Goal: Transaction & Acquisition: Purchase product/service

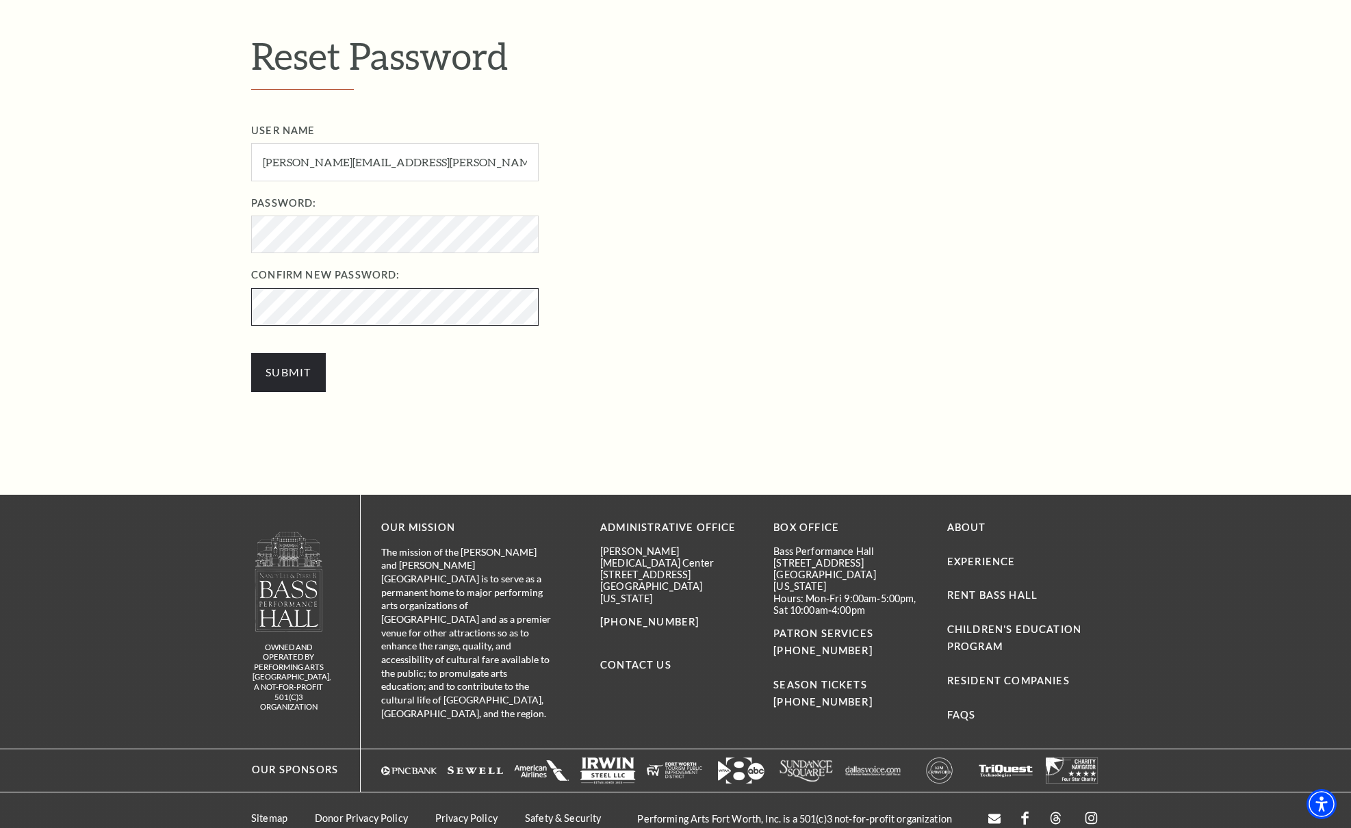
scroll to position [496, 0]
click at [285, 372] on input "Submit" at bounding box center [288, 372] width 75 height 38
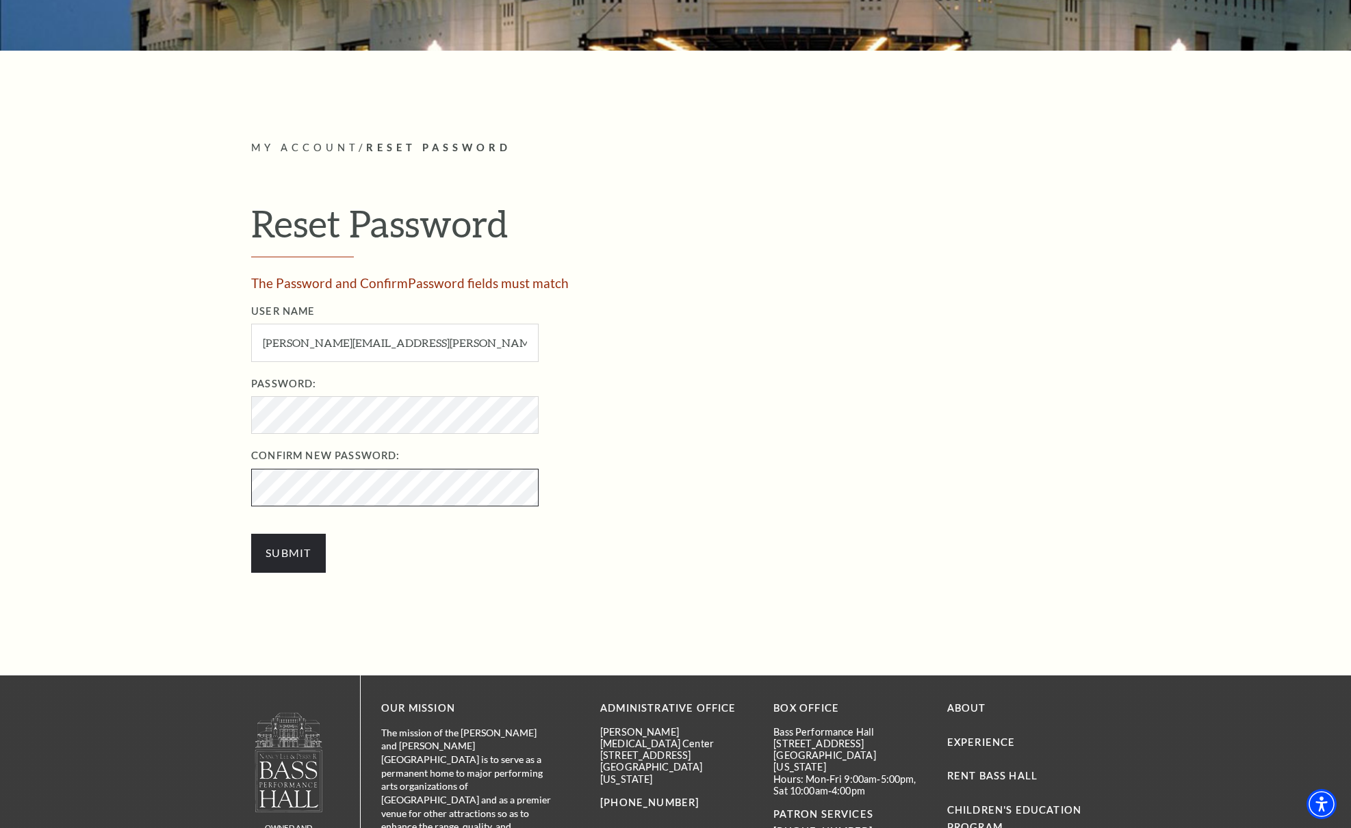
scroll to position [344, 0]
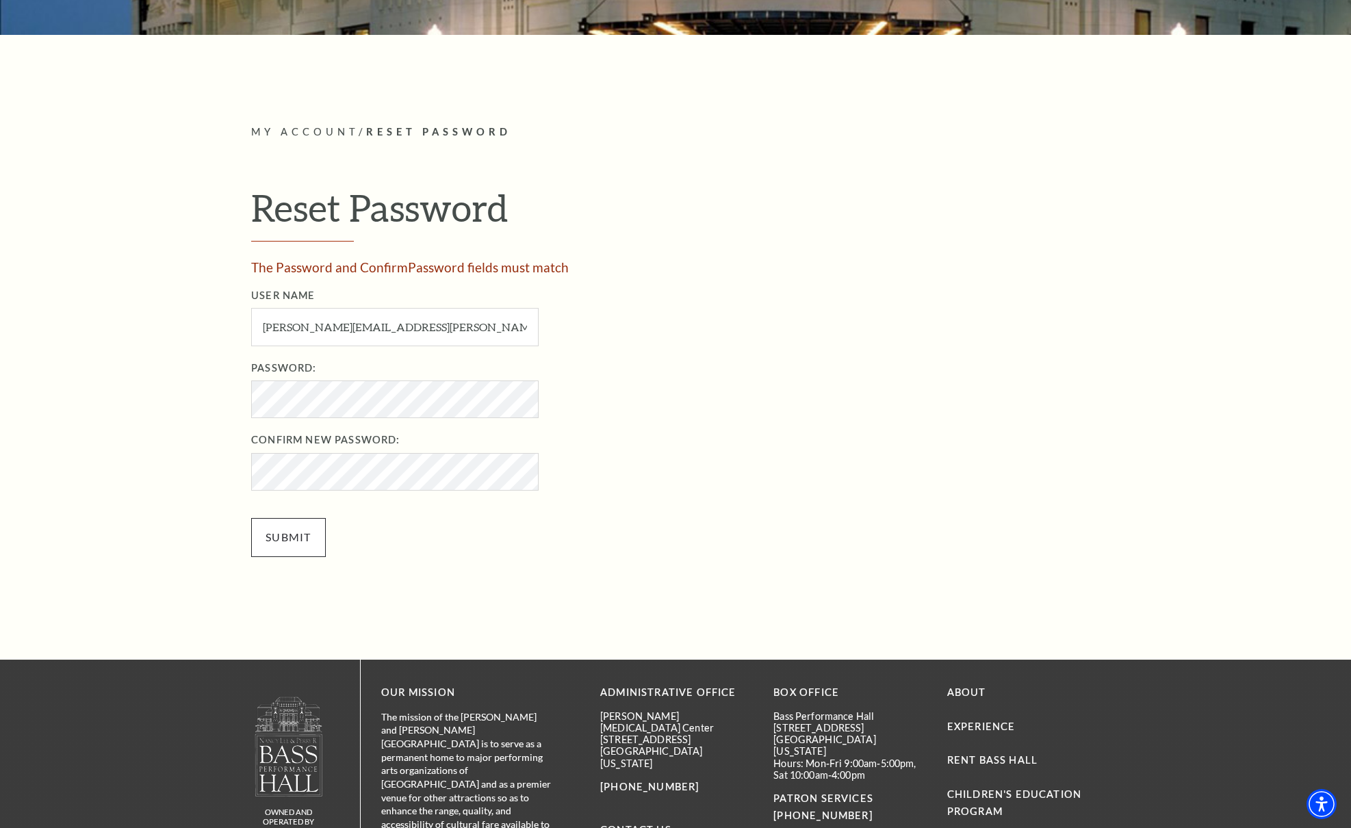
click at [292, 533] on input "Submit" at bounding box center [288, 537] width 75 height 38
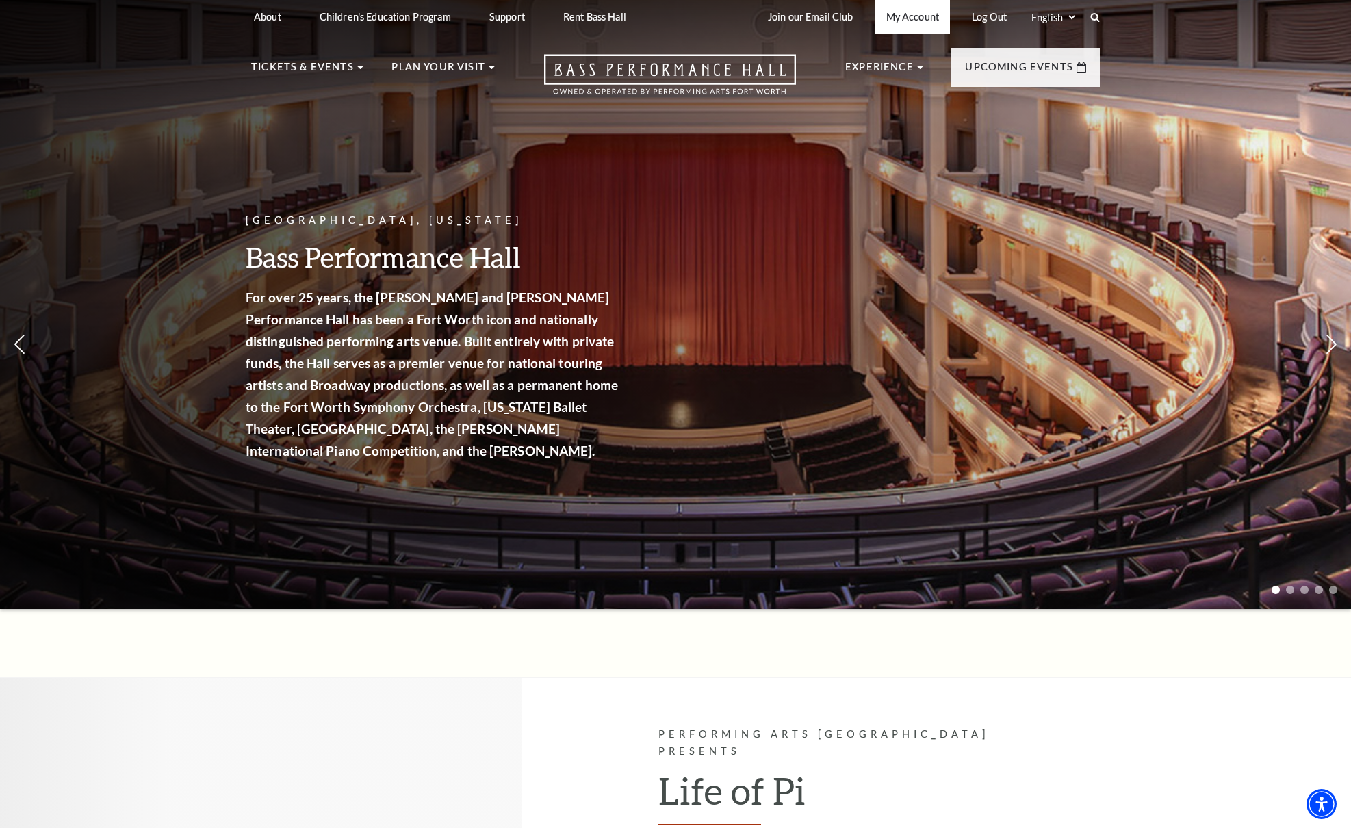
click at [914, 21] on link "My Account" at bounding box center [912, 17] width 75 height 34
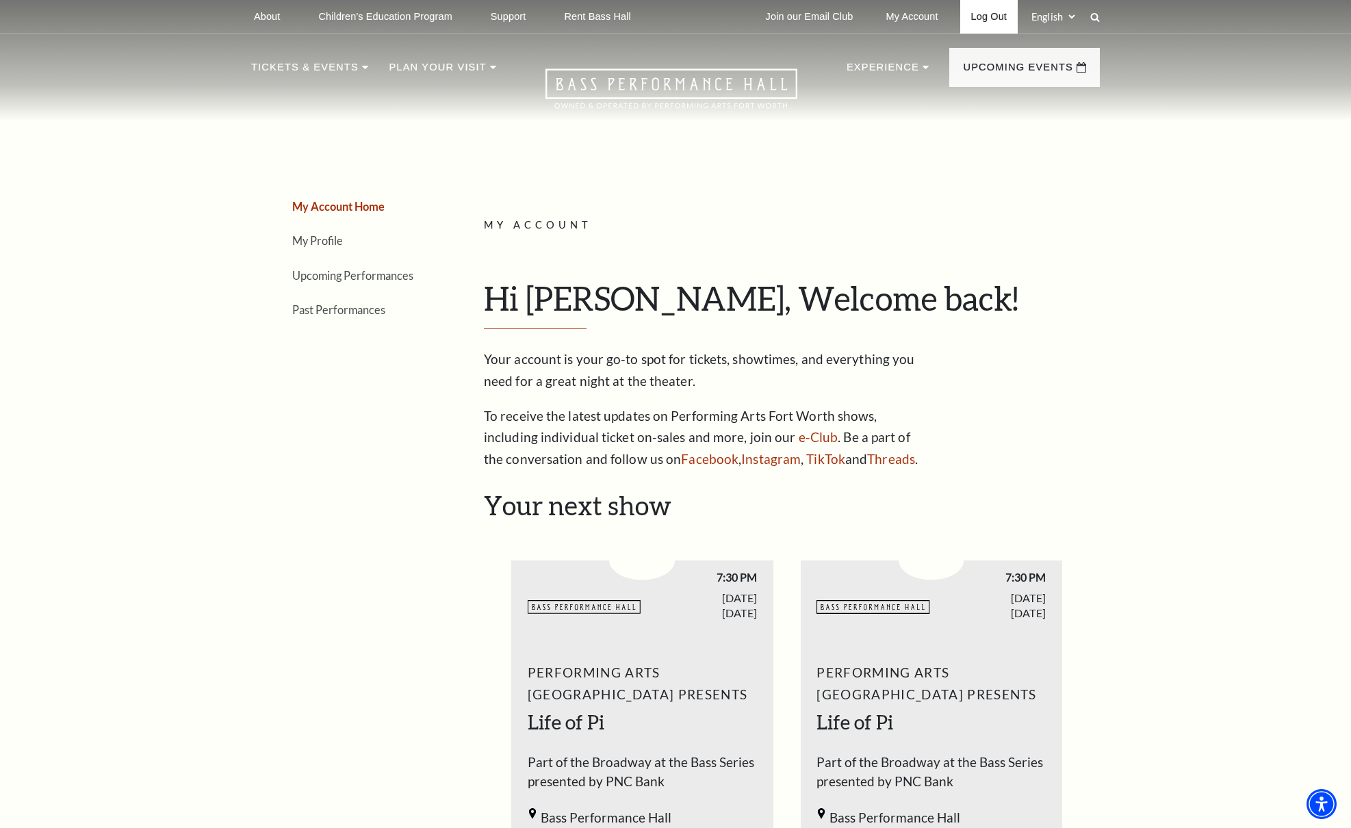
click at [995, 16] on link "Log Out" at bounding box center [988, 17] width 57 height 34
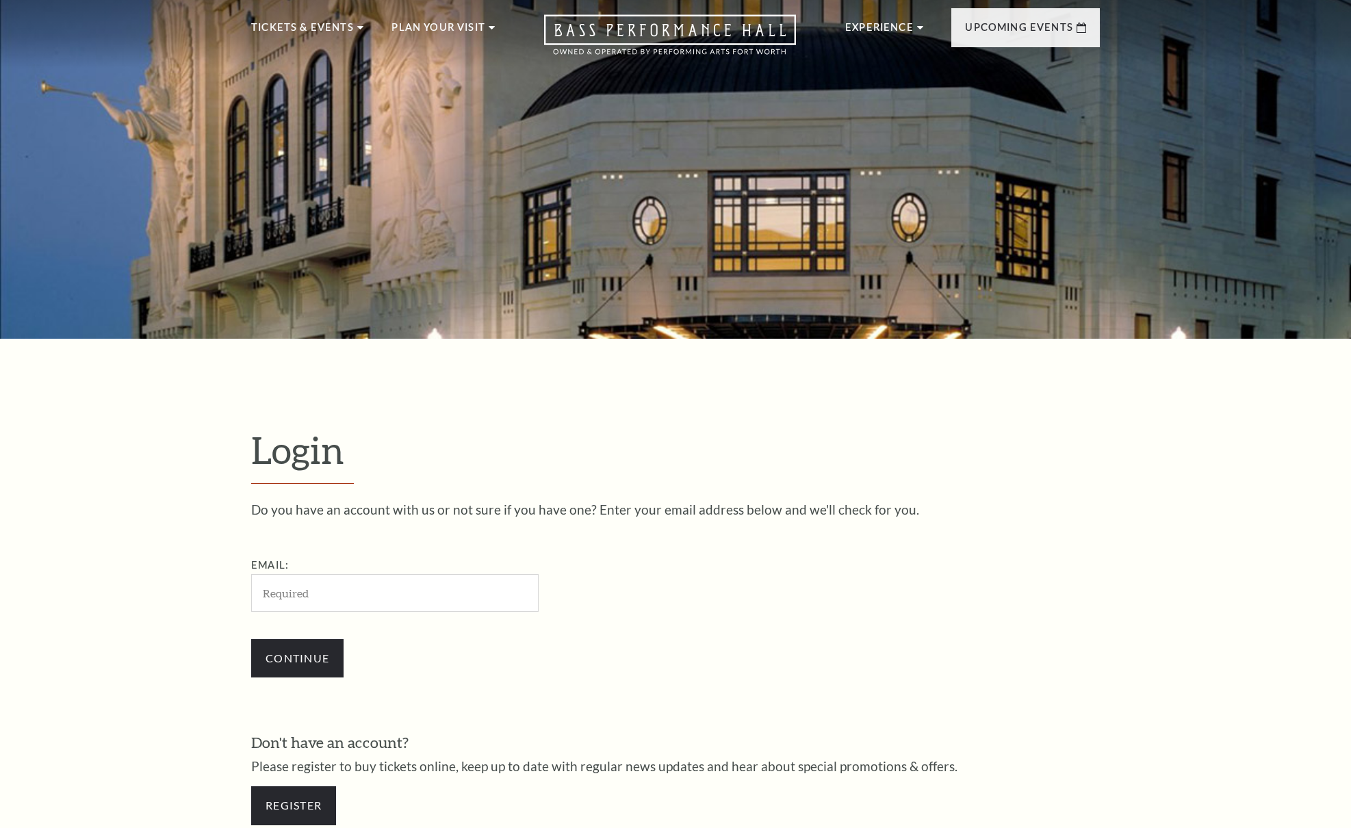
scroll to position [467, 0]
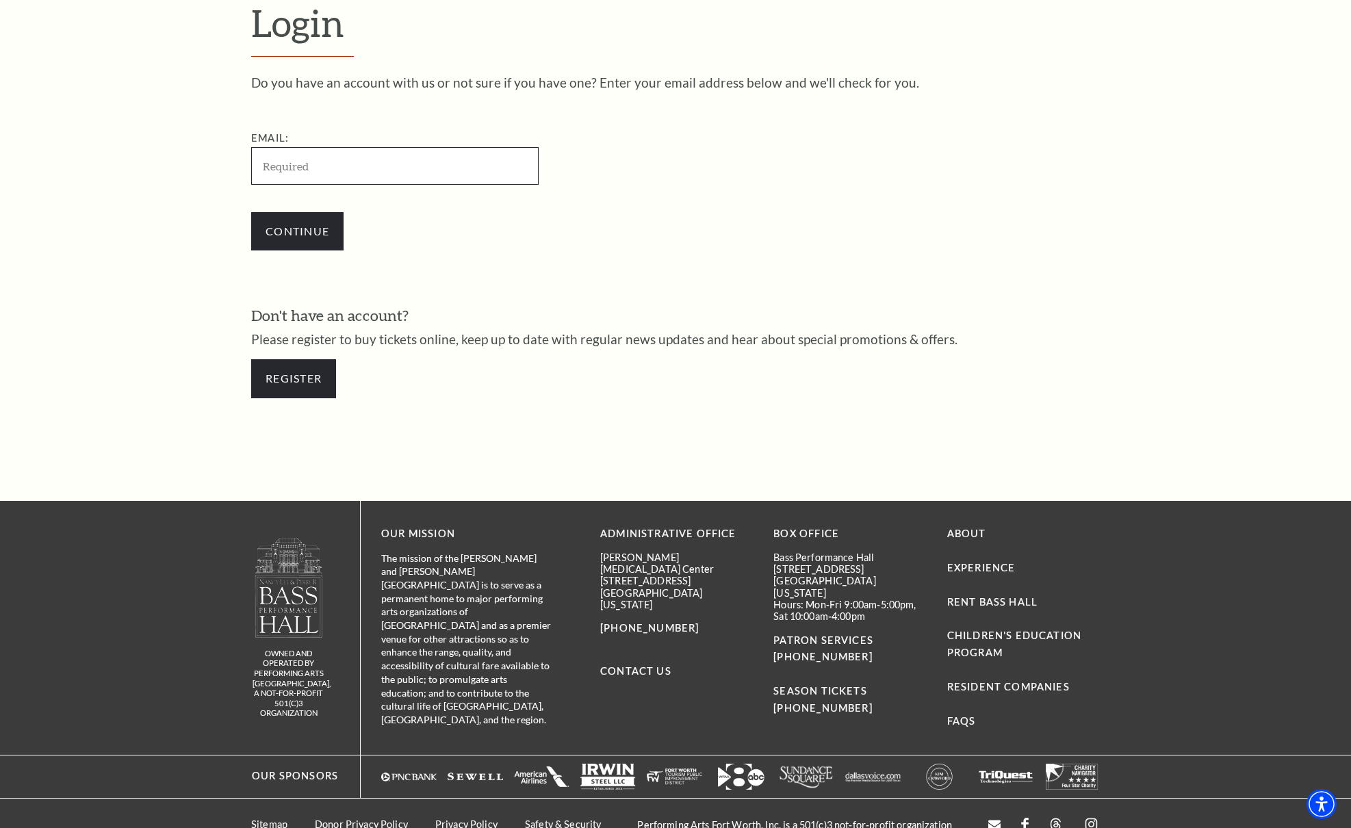
type input "[PERSON_NAME][EMAIL_ADDRESS][PERSON_NAME][DOMAIN_NAME]"
click at [307, 230] on input "Continue" at bounding box center [297, 231] width 92 height 38
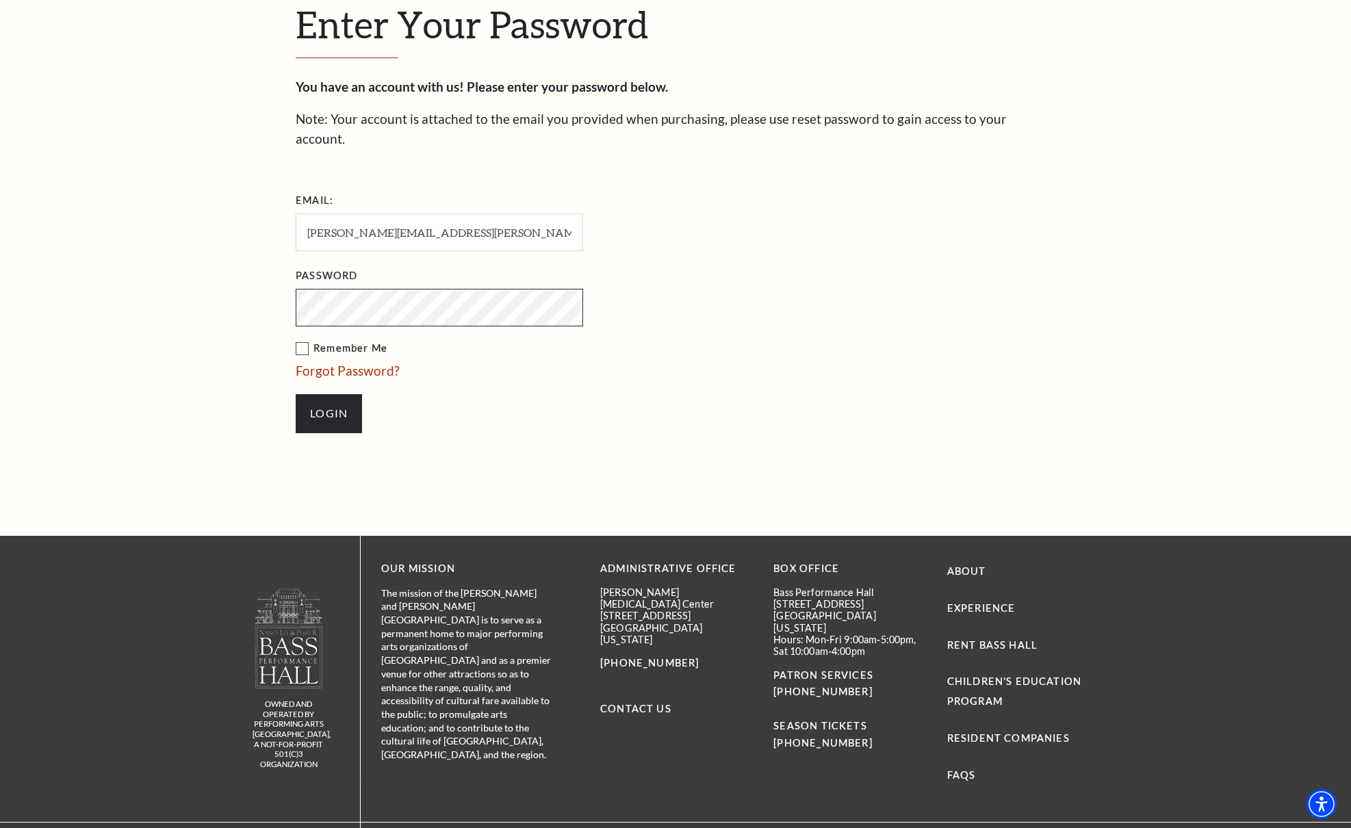
scroll to position [478, 0]
click at [306, 340] on label "Remember Me" at bounding box center [508, 348] width 424 height 17
click at [0, 0] on input "Remember Me" at bounding box center [0, 0] width 0 height 0
click at [334, 394] on input "Login" at bounding box center [329, 413] width 66 height 38
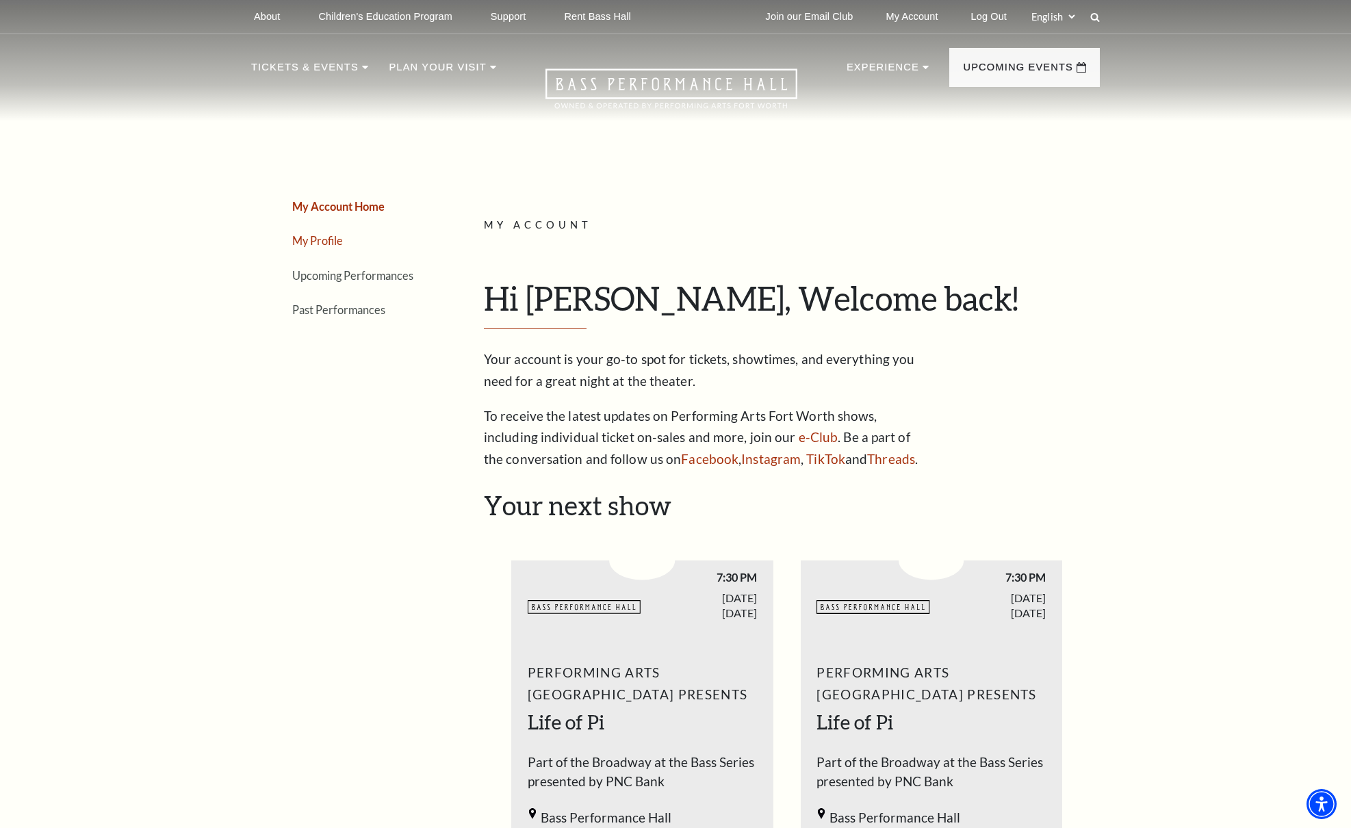
click at [320, 238] on link "My Profile" at bounding box center [317, 240] width 51 height 13
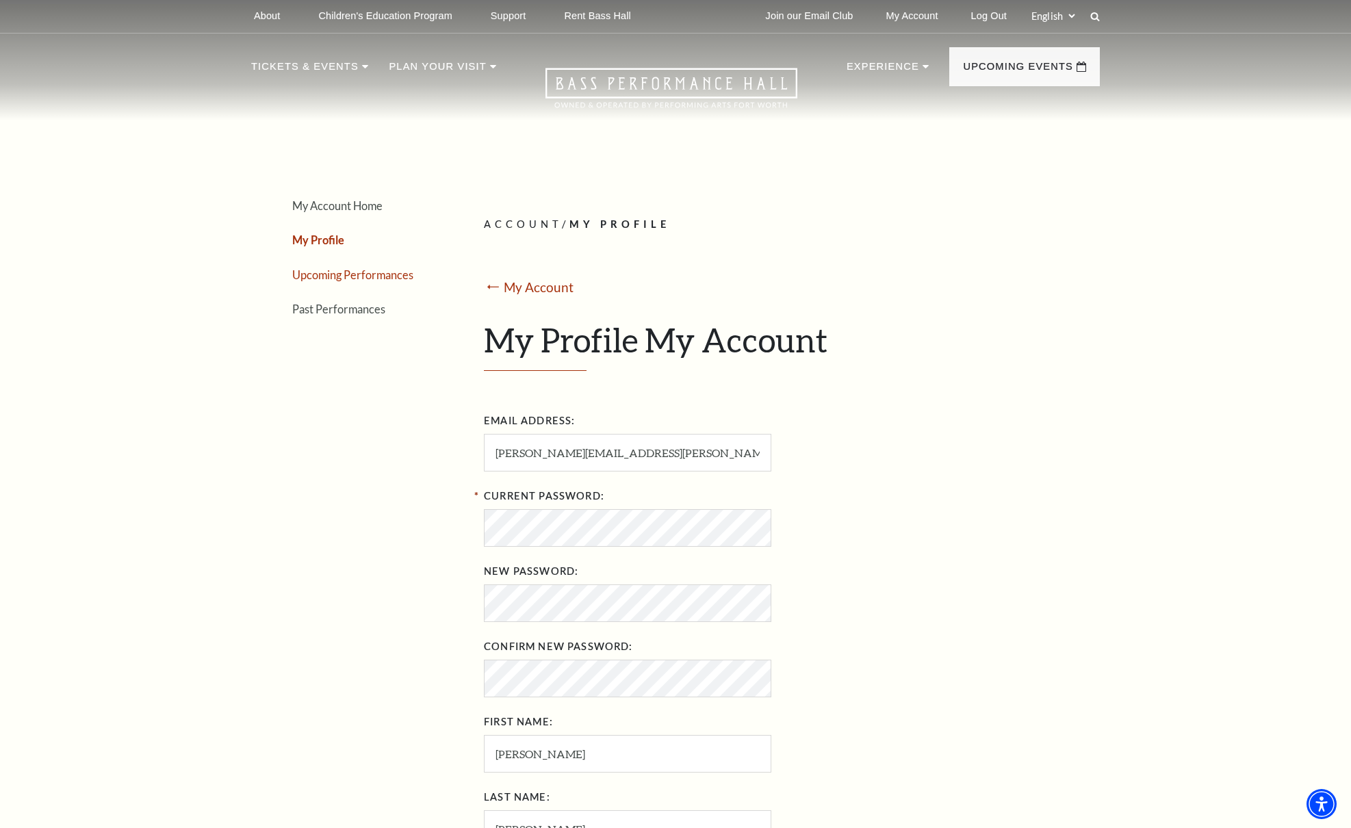
scroll to position [3, 0]
click at [318, 272] on link "Upcoming Performances" at bounding box center [352, 272] width 121 height 13
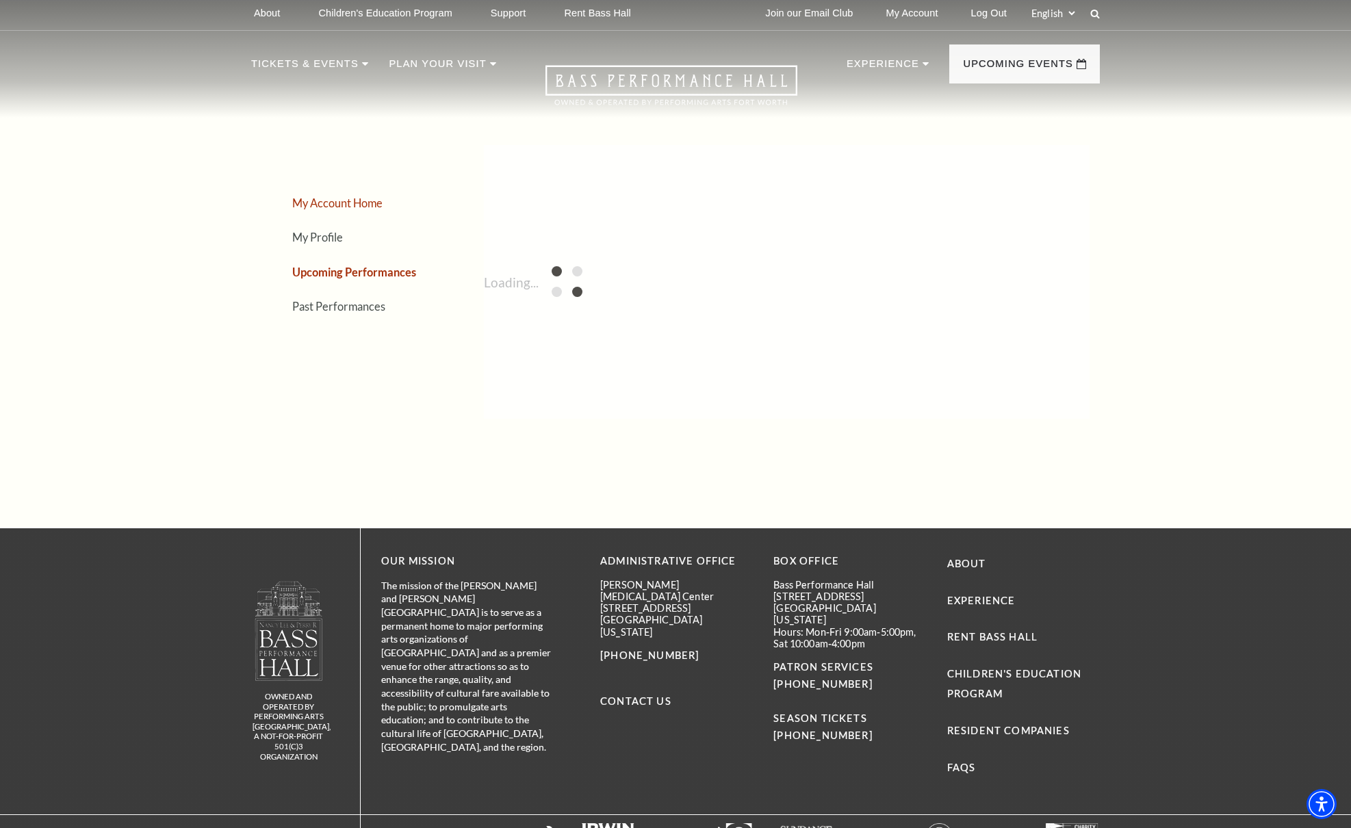
click at [314, 201] on link "My Account Home" at bounding box center [337, 202] width 90 height 13
click at [344, 203] on link "My Account Home" at bounding box center [338, 202] width 92 height 13
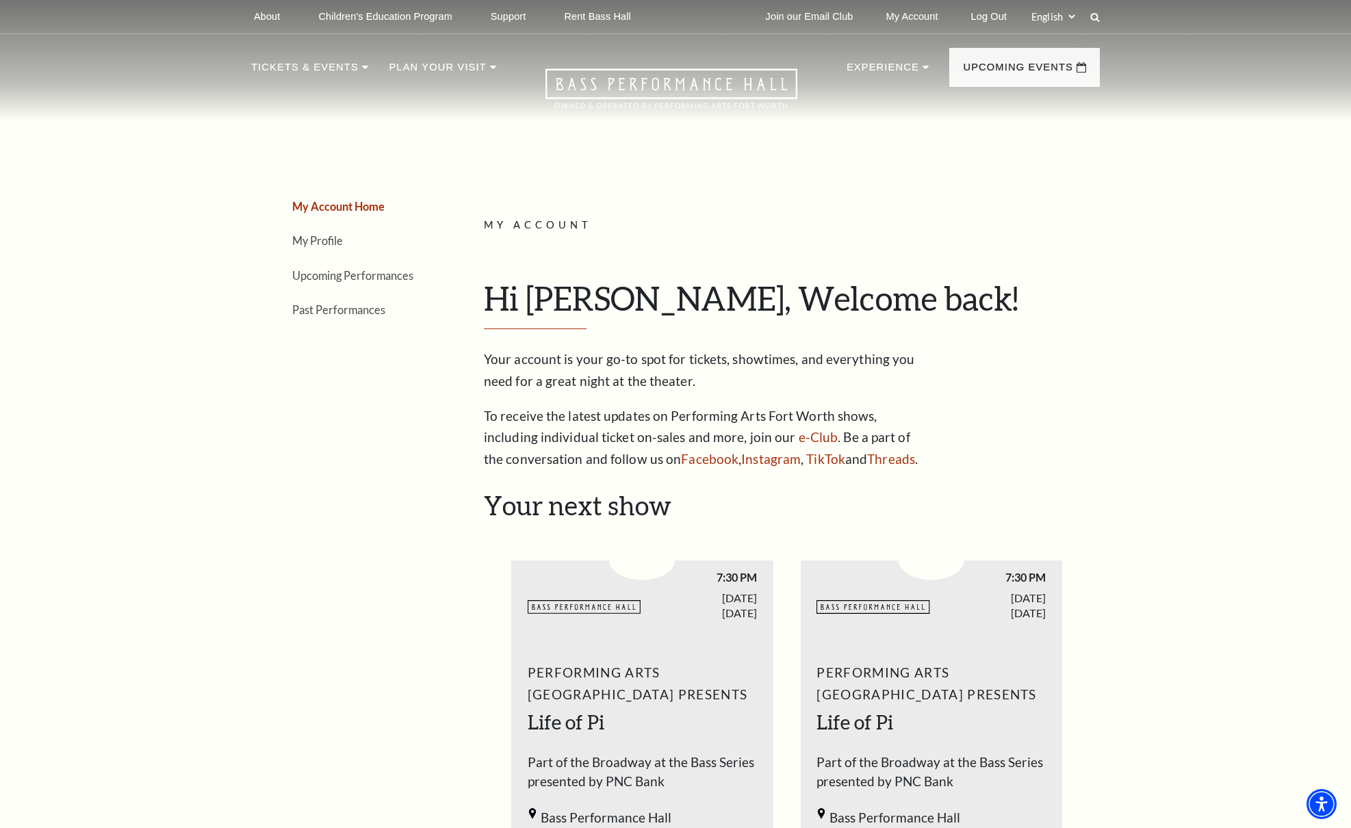
scroll to position [0, 0]
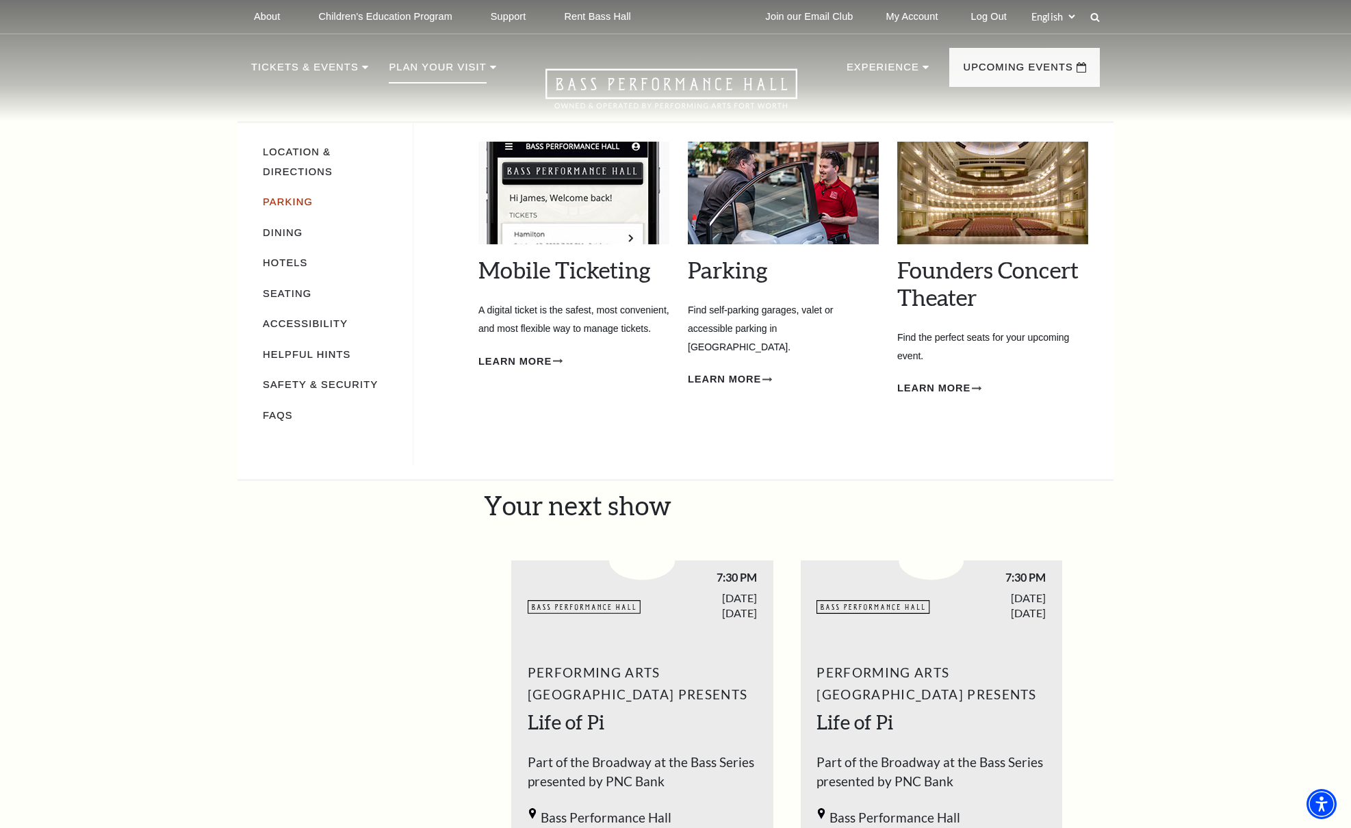
click at [282, 201] on link "Parking" at bounding box center [288, 201] width 50 height 11
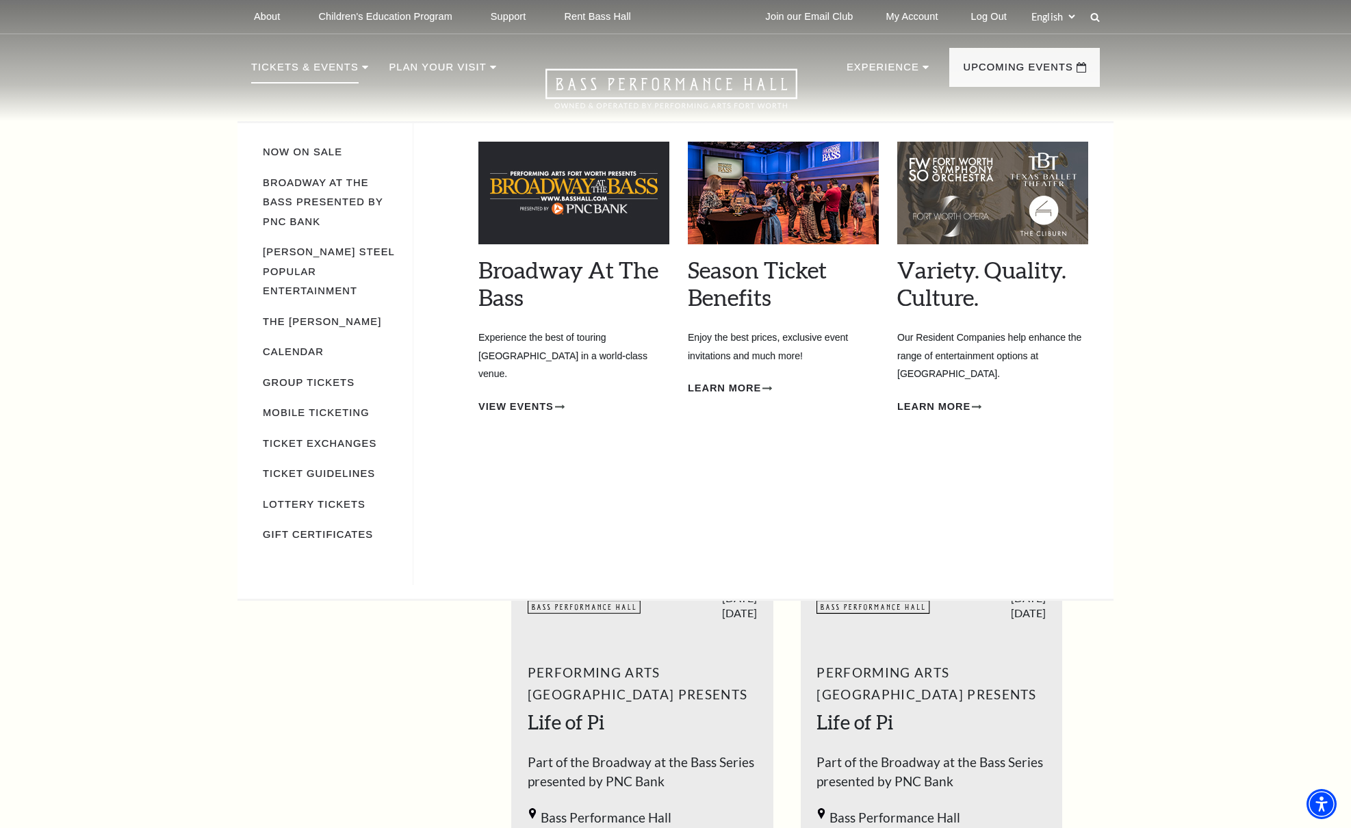
click at [343, 73] on p "Tickets & Events" at bounding box center [304, 71] width 107 height 25
click at [341, 67] on p "Tickets & Events" at bounding box center [304, 71] width 107 height 25
click at [746, 273] on link "Season Ticket Benefits" at bounding box center [757, 283] width 139 height 55
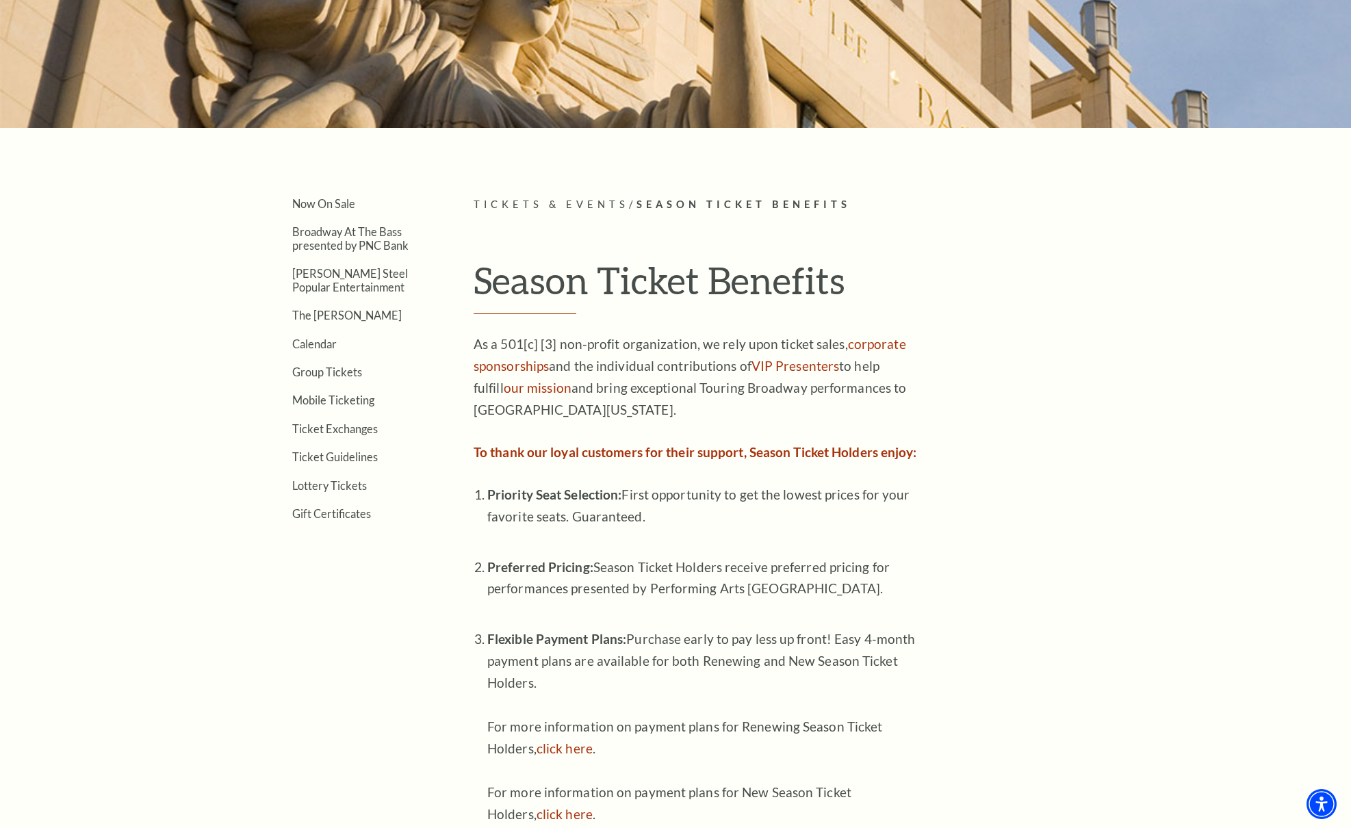
scroll to position [248, 0]
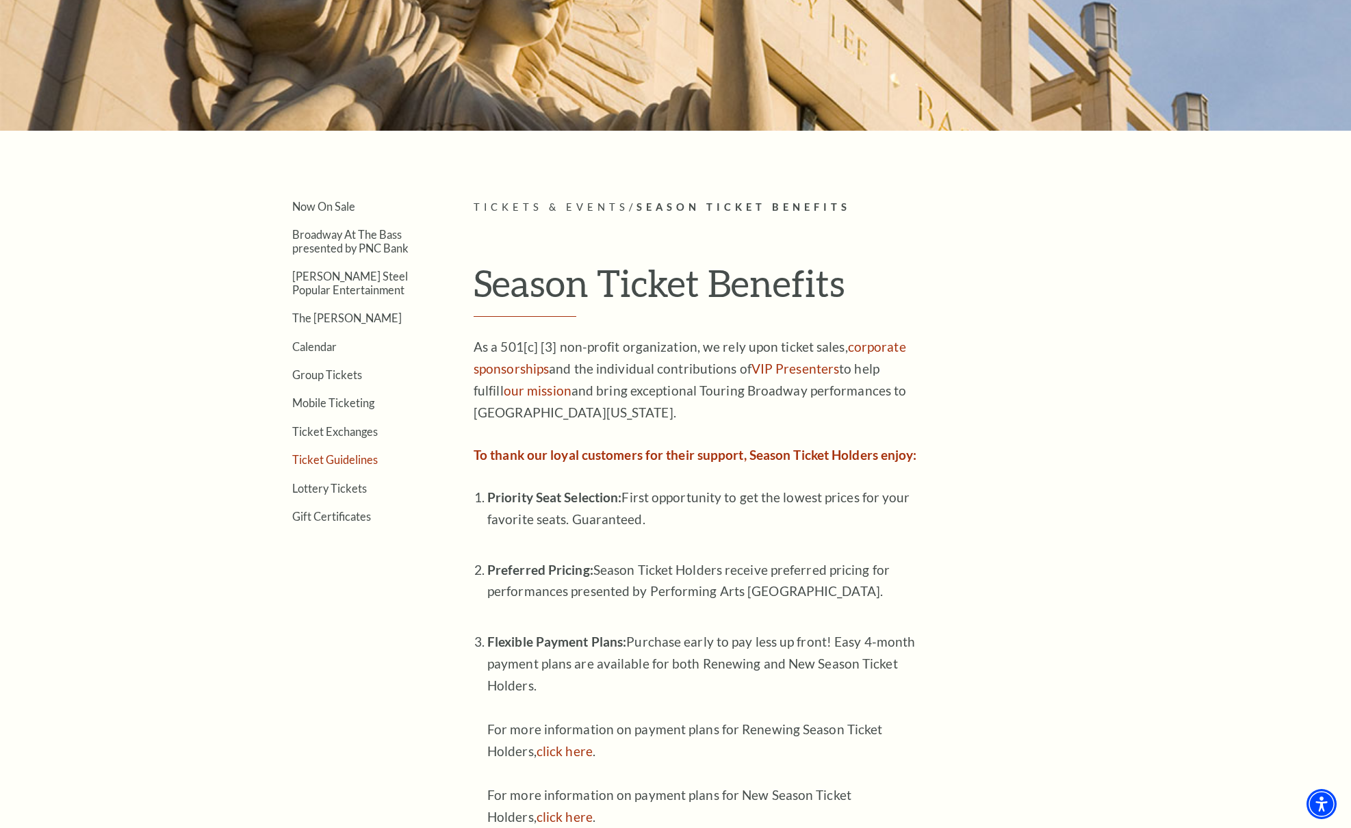
click at [314, 454] on link "Ticket Guidelines" at bounding box center [335, 459] width 86 height 13
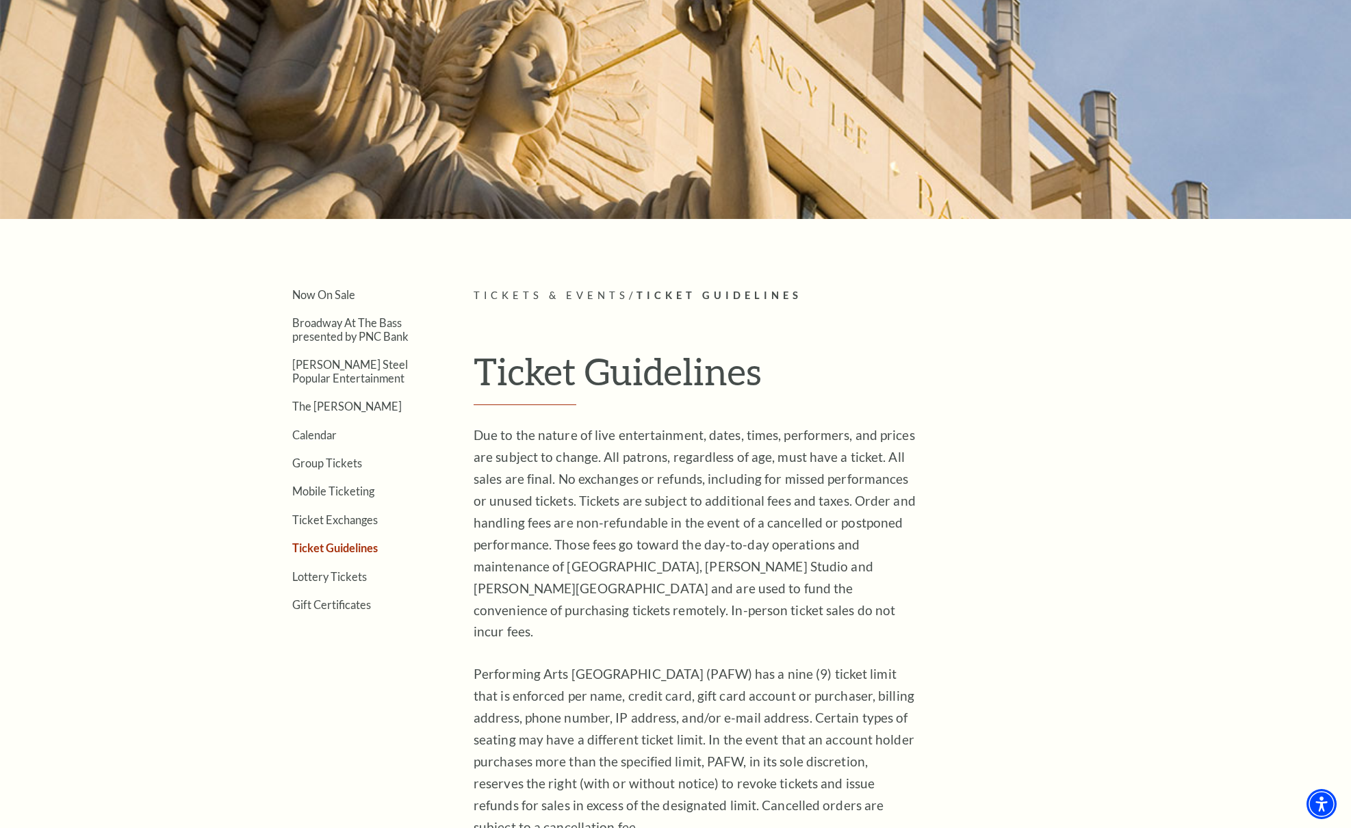
scroll to position [158, 0]
click at [322, 407] on link "The [PERSON_NAME]" at bounding box center [347, 407] width 110 height 13
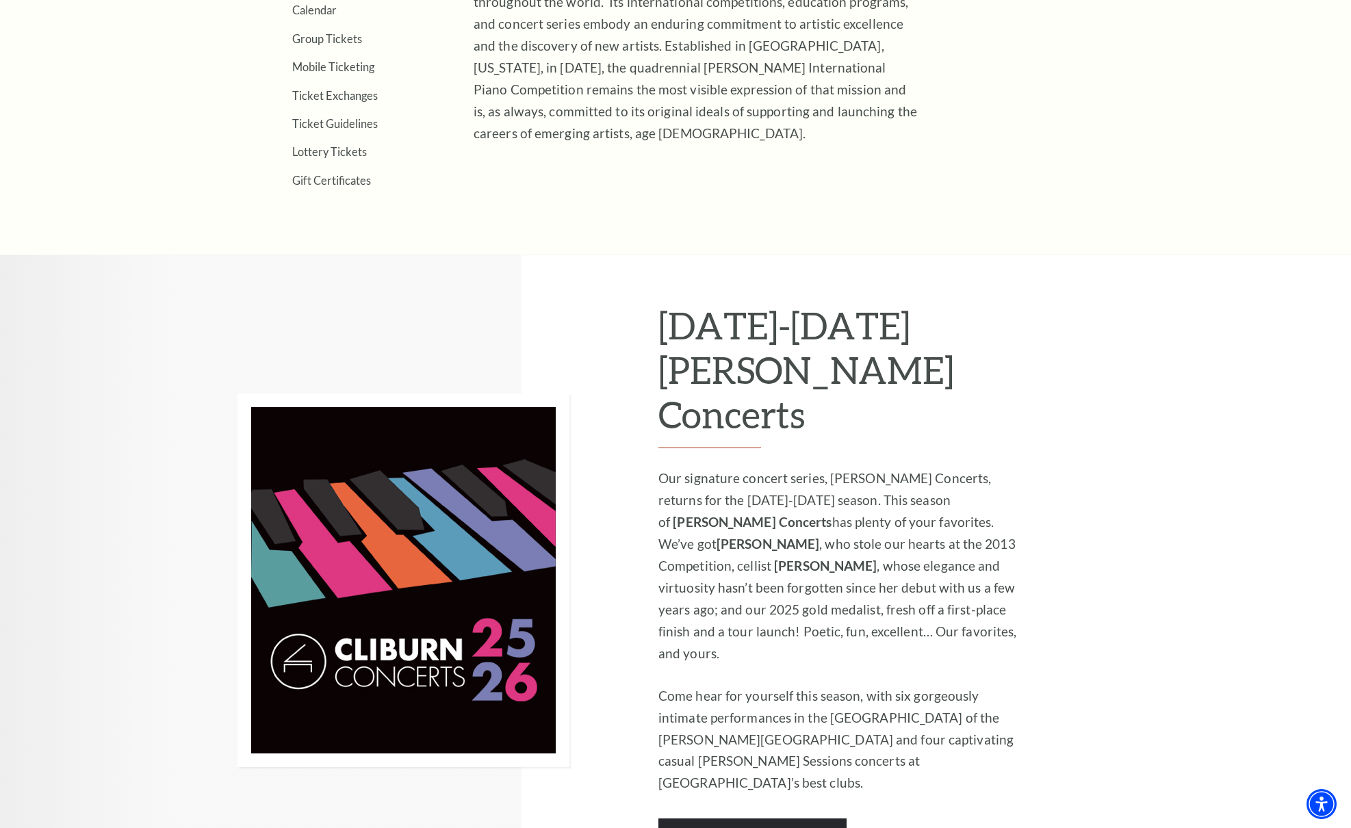
scroll to position [621, 0]
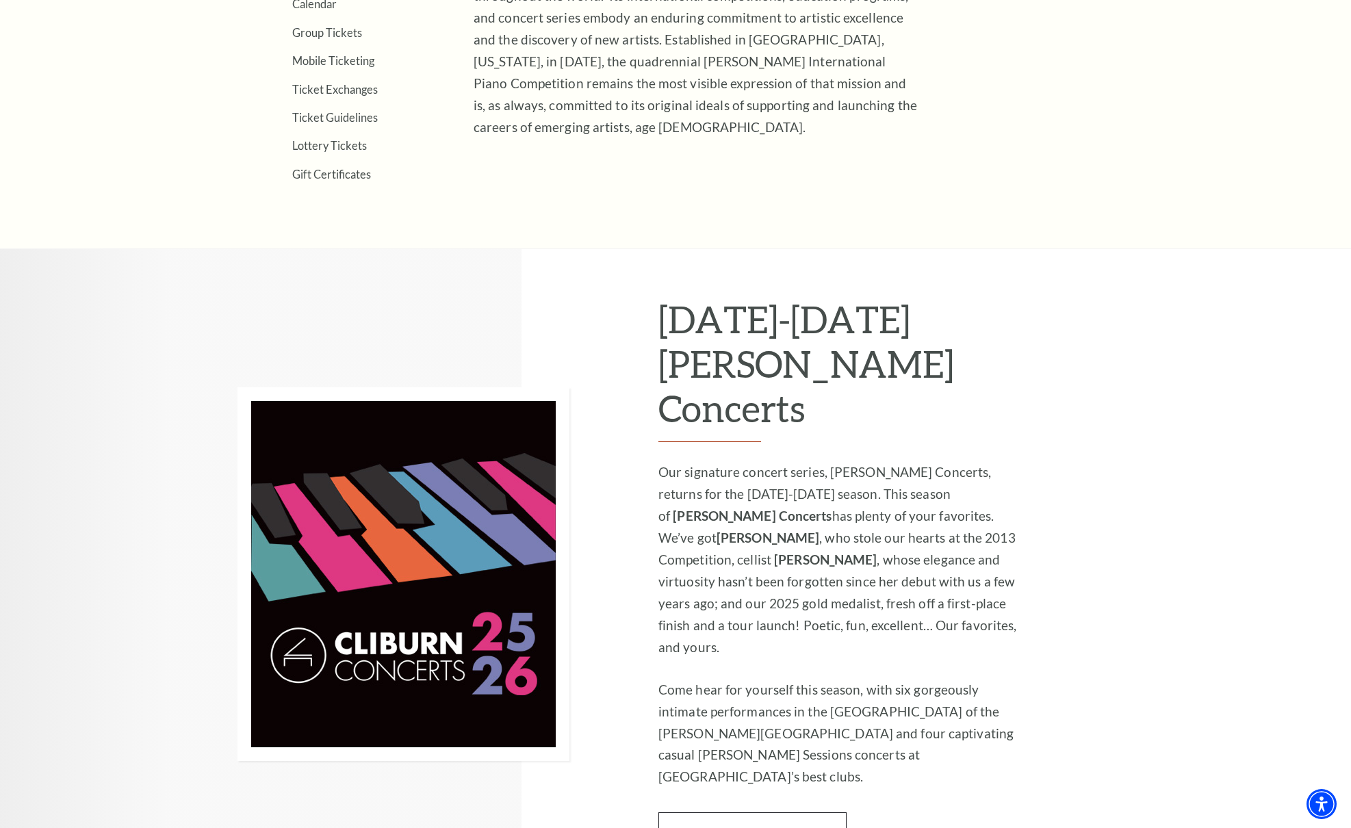
click at [758, 812] on link "Learn More" at bounding box center [752, 831] width 188 height 38
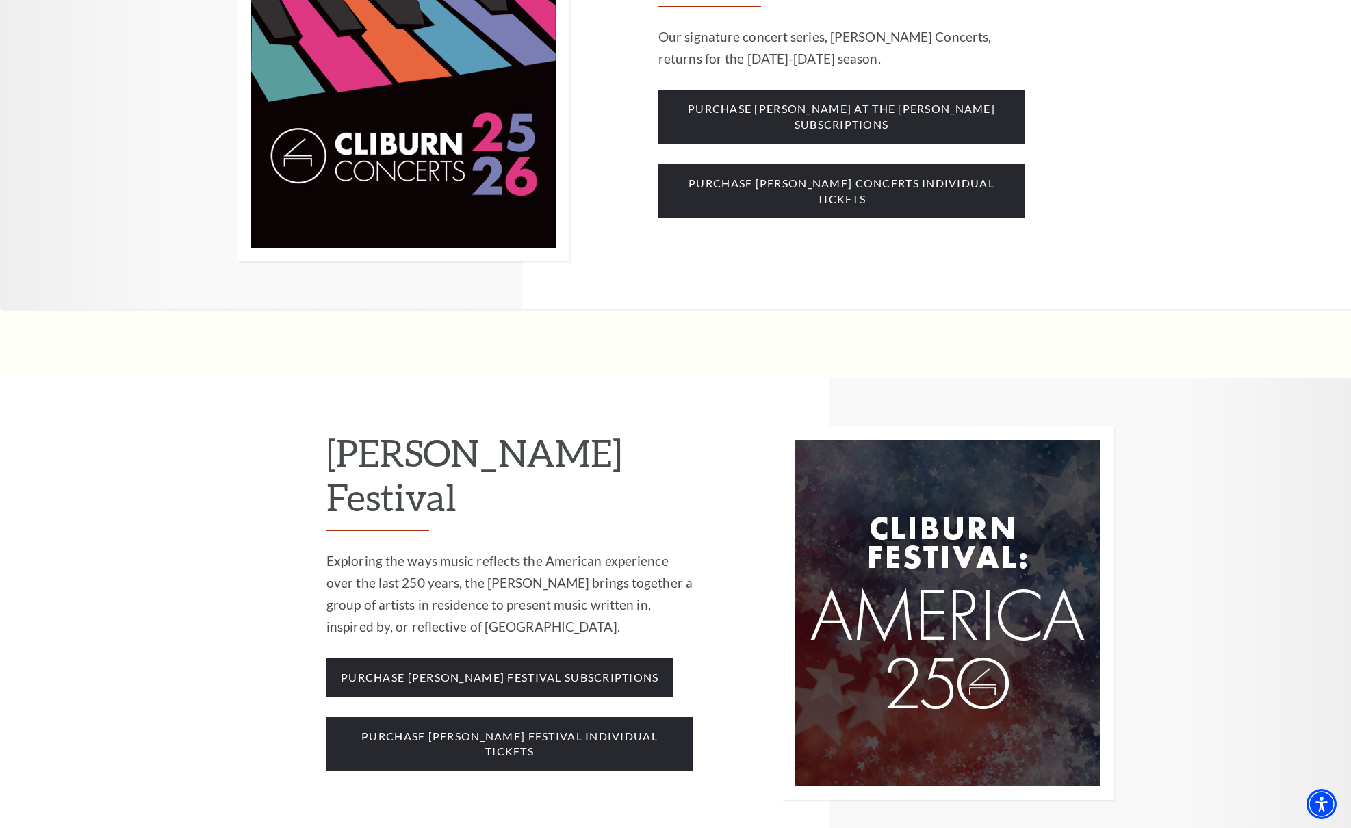
scroll to position [1320, 0]
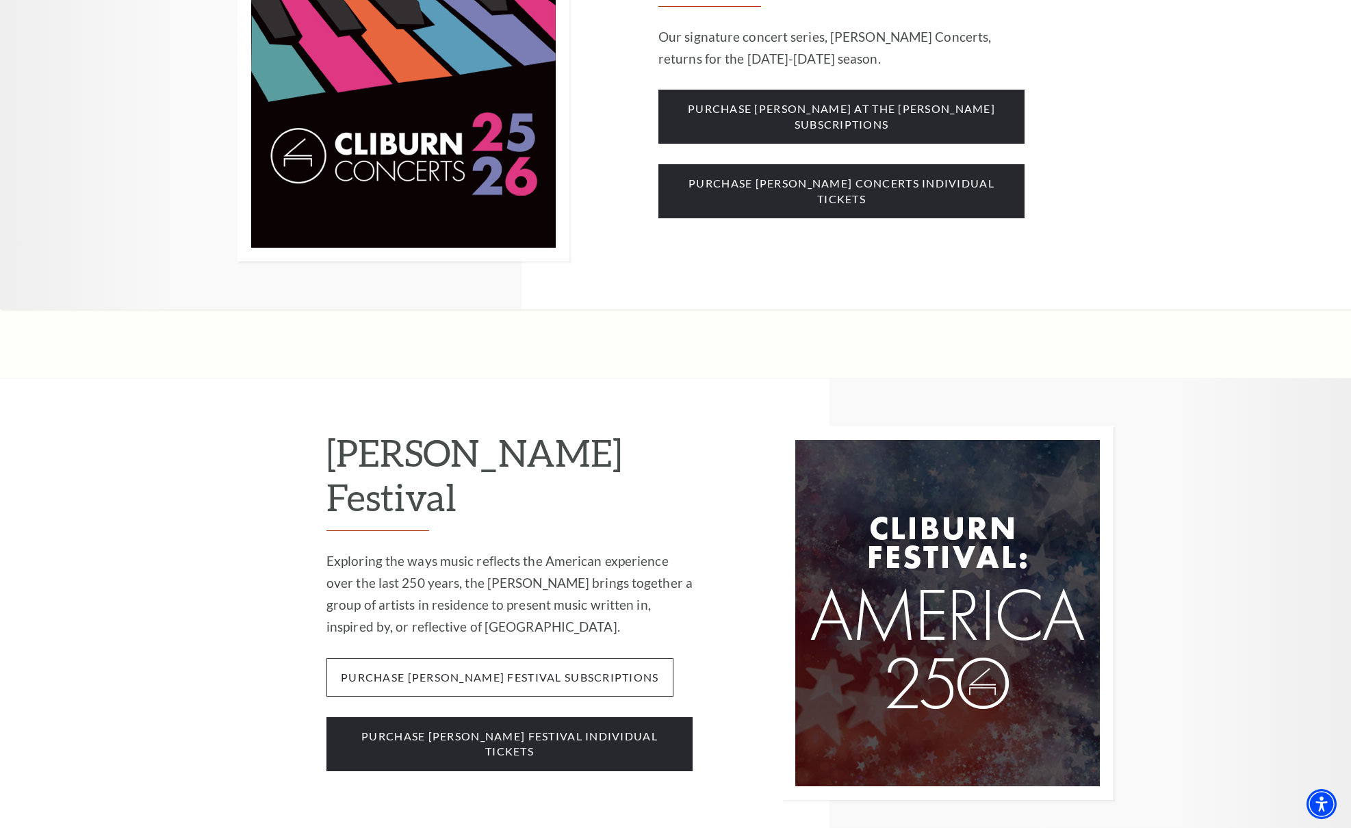
click at [523, 658] on span "purchase [PERSON_NAME] festival subscriptions" at bounding box center [500, 677] width 347 height 38
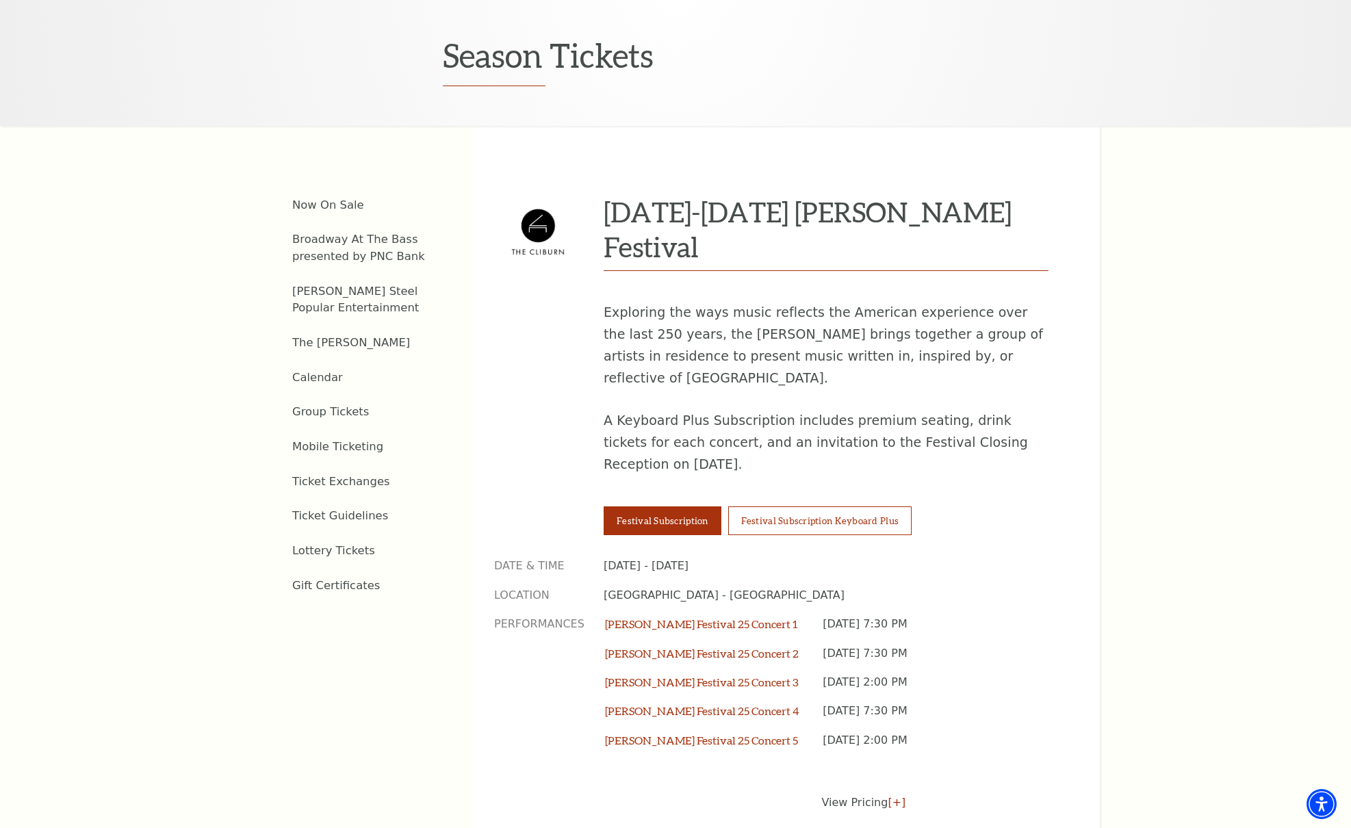
scroll to position [459, 0]
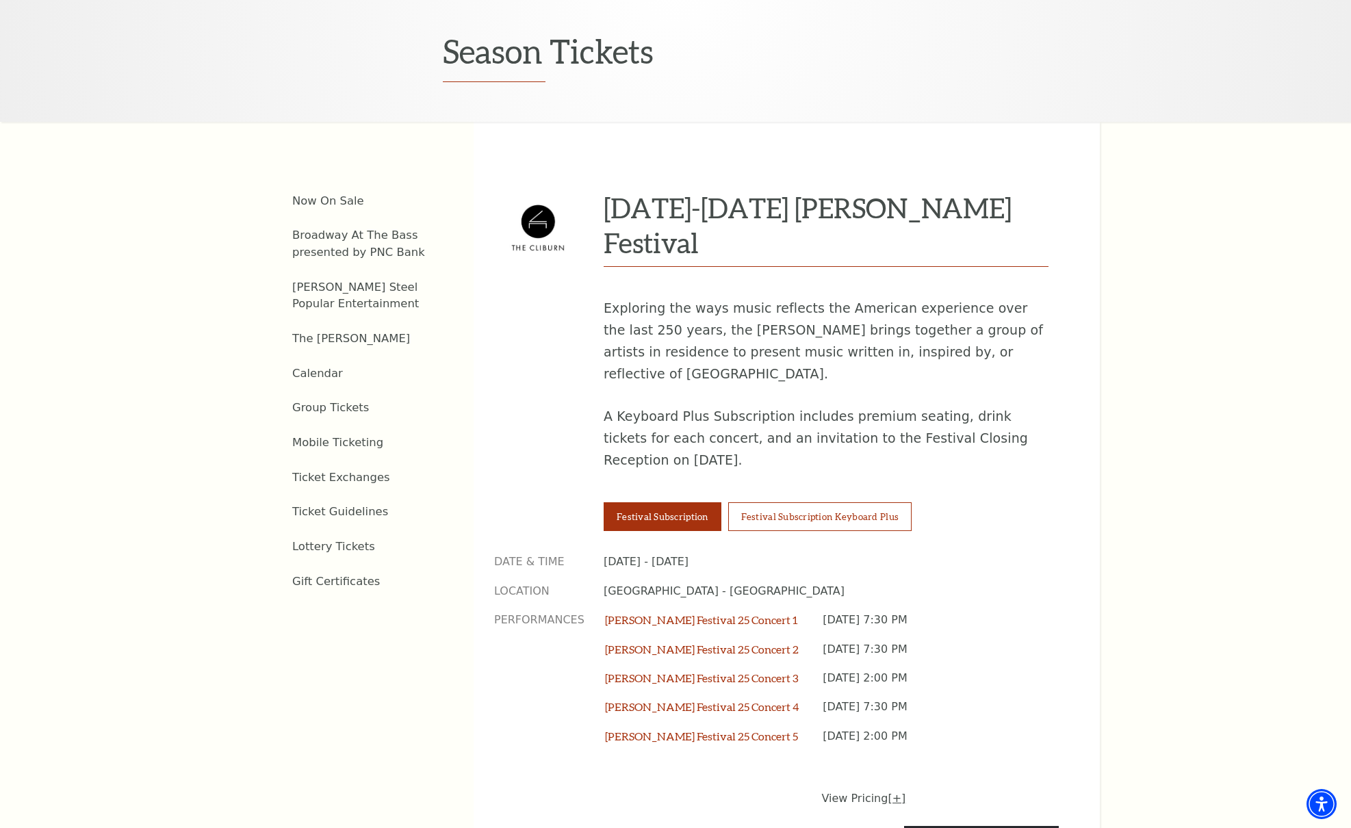
click at [894, 792] on link "[+]" at bounding box center [897, 798] width 18 height 13
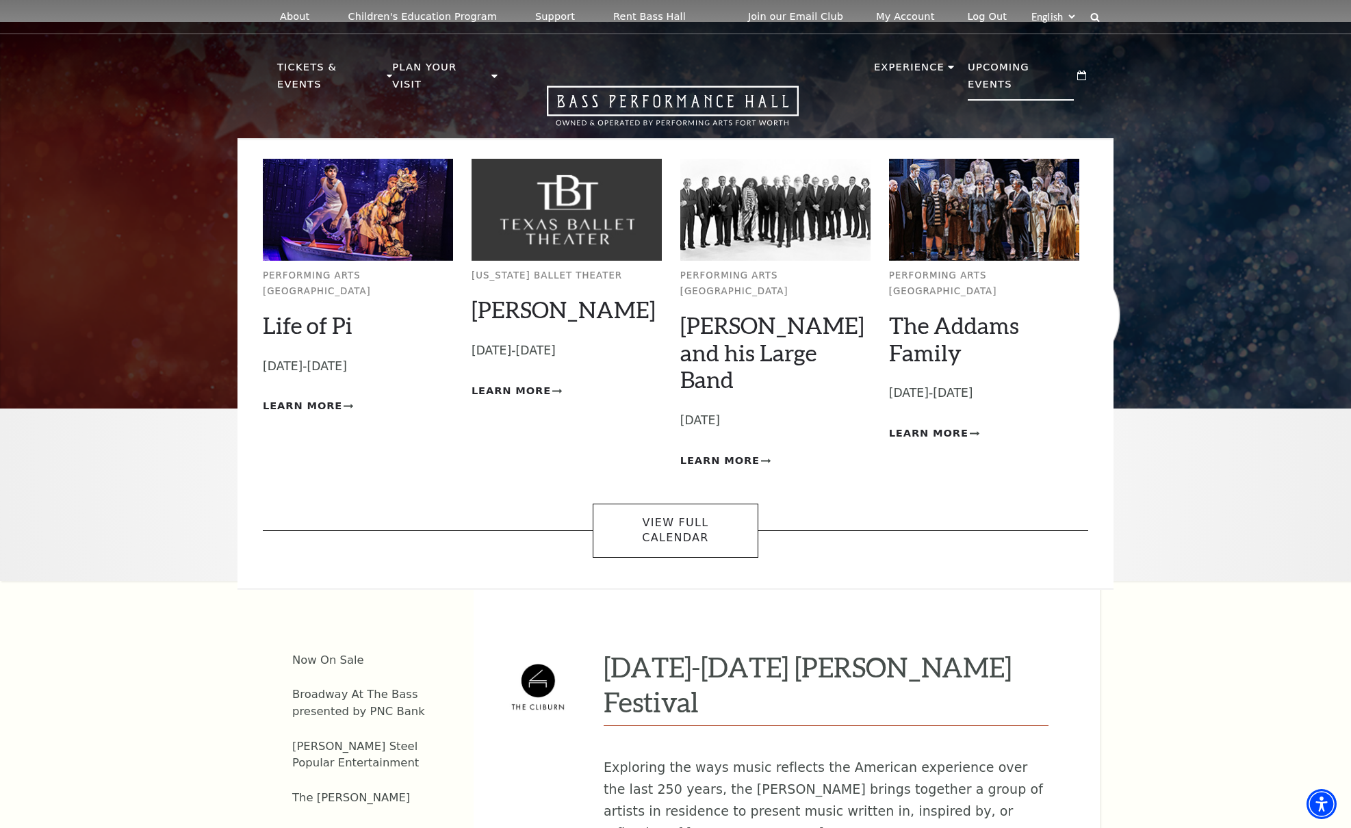
scroll to position [0, 0]
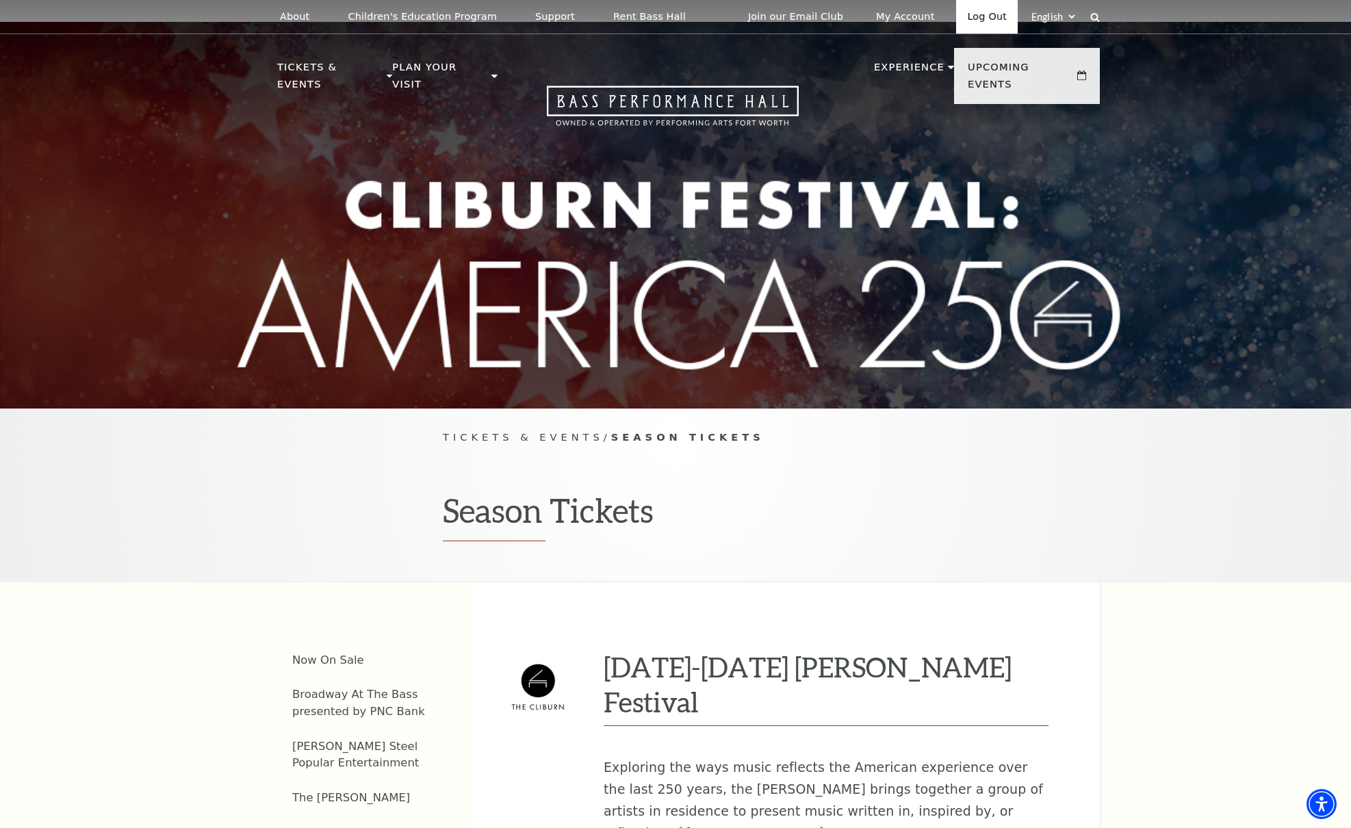
click at [991, 19] on link "Log Out" at bounding box center [987, 17] width 62 height 34
